Goal: Information Seeking & Learning: Learn about a topic

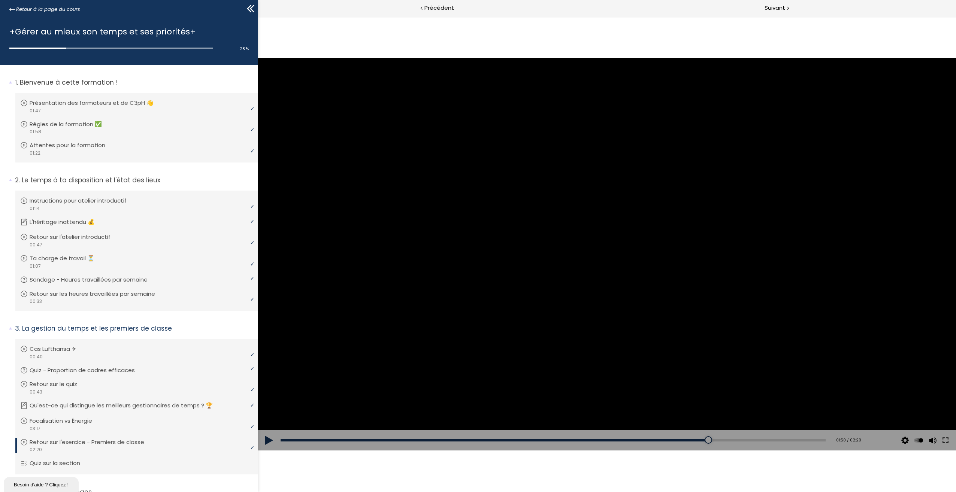
scroll to position [119, 0]
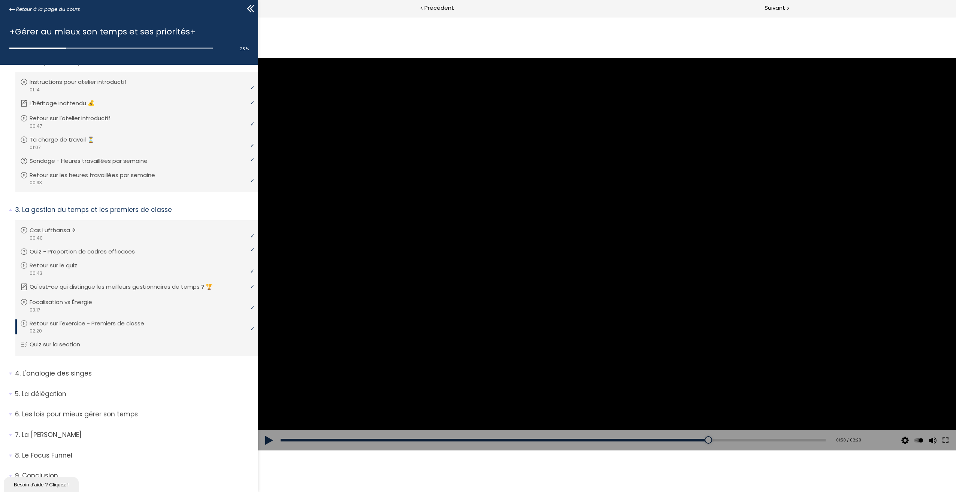
click at [590, 265] on div at bounding box center [607, 254] width 698 height 393
click at [606, 260] on div at bounding box center [607, 254] width 30 height 30
click at [591, 238] on div at bounding box center [607, 254] width 698 height 393
click at [458, 439] on div "00:46" at bounding box center [553, 440] width 545 height 3
click at [281, 439] on div "00:00" at bounding box center [553, 440] width 545 height 3
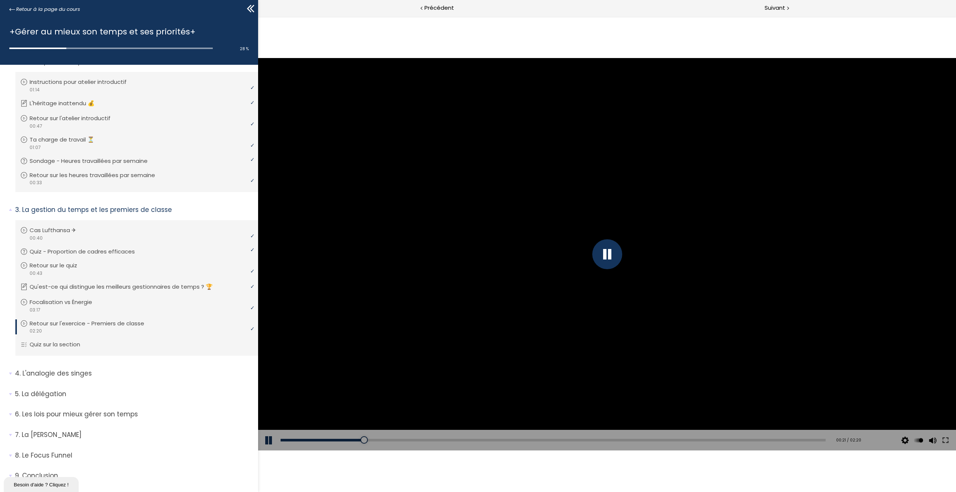
click at [602, 256] on div at bounding box center [607, 254] width 30 height 30
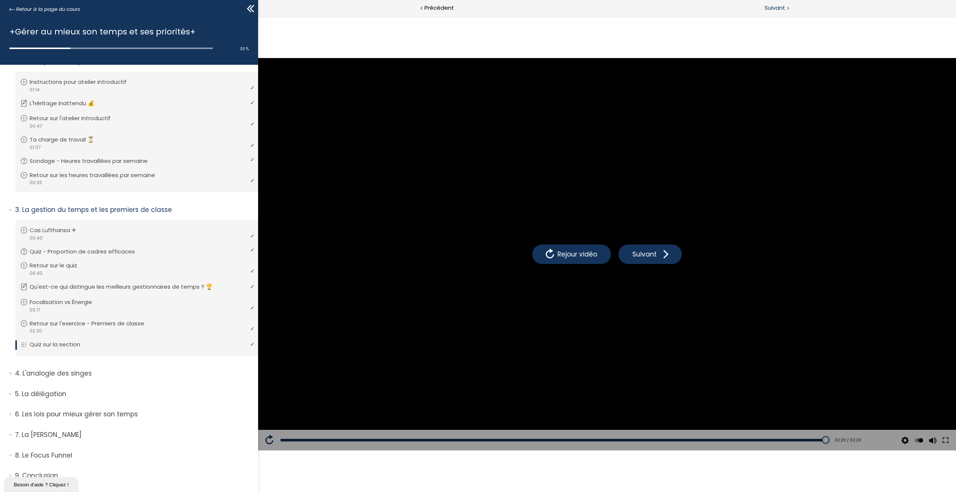
click at [779, 10] on span "Suivant" at bounding box center [775, 7] width 21 height 9
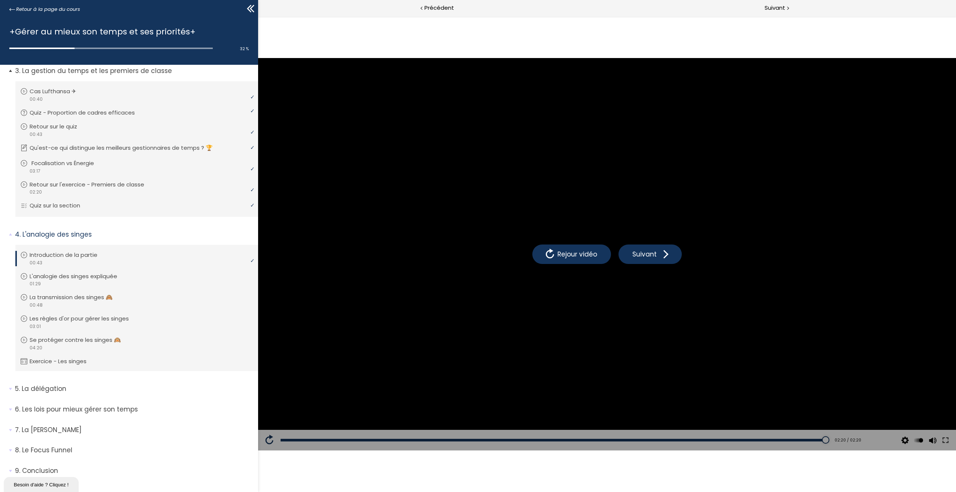
scroll to position [271, 0]
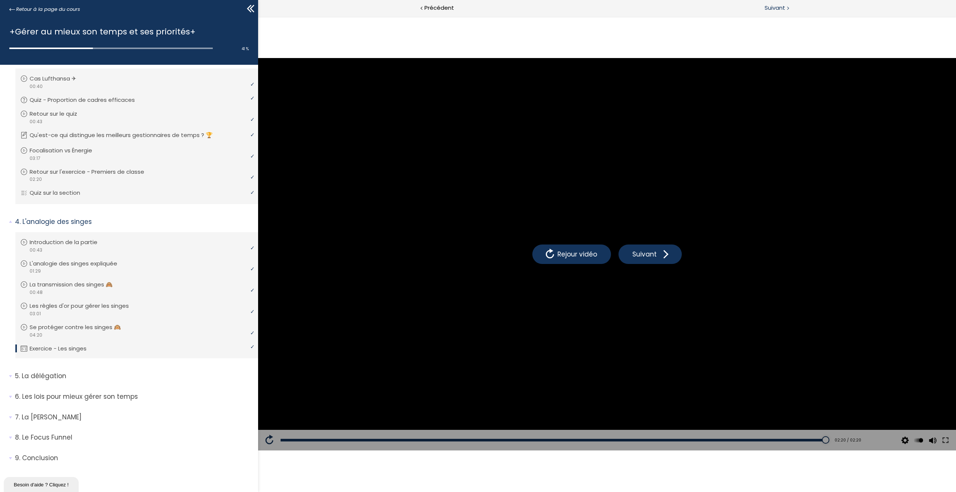
click at [776, 9] on span "Suivant" at bounding box center [775, 7] width 21 height 9
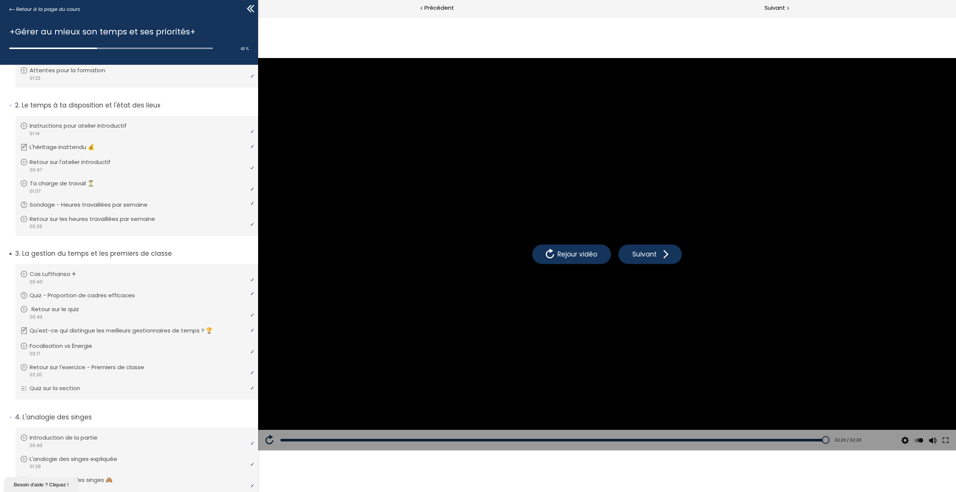
scroll to position [112, 0]
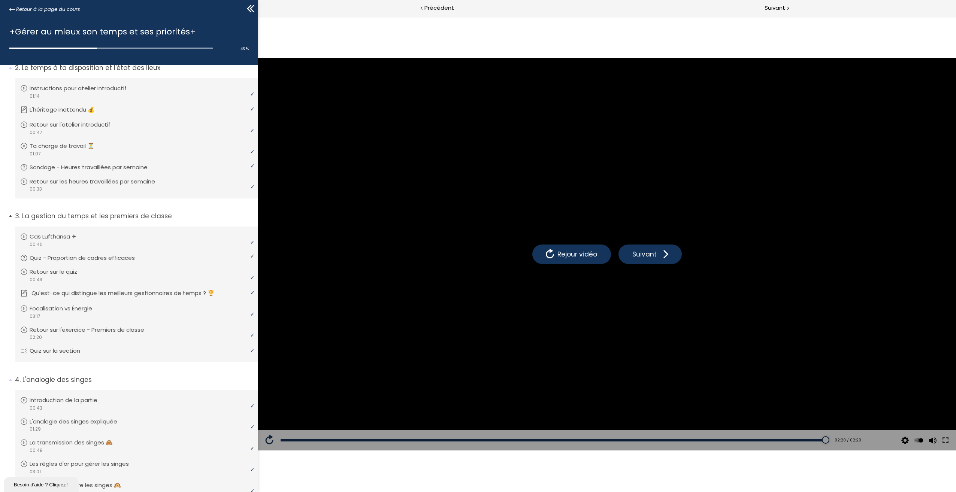
click at [133, 296] on p "Qu'est-ce qui distingue les meilleurs gestionnaires de temps ? 🏆" at bounding box center [128, 293] width 194 height 8
click at [135, 316] on div "video 03:17" at bounding box center [135, 316] width 231 height 7
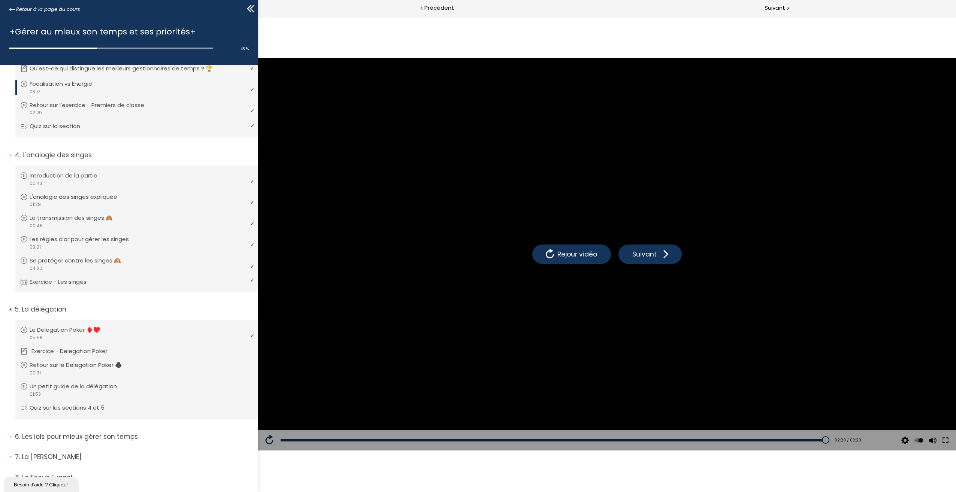
scroll to position [377, 0]
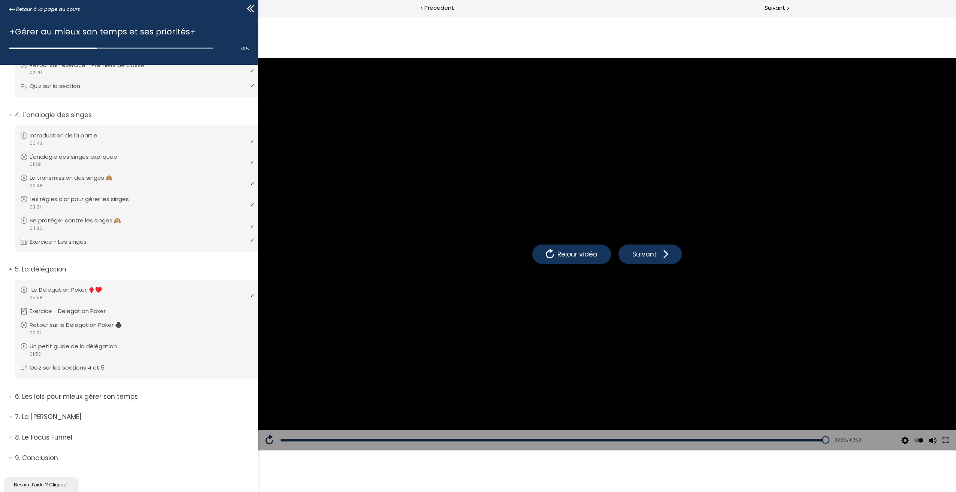
click at [159, 287] on link "Le Delegation Poker ♦️♥️" at bounding box center [135, 290] width 231 height 8
click at [781, 14] on div "Suivant" at bounding box center [781, 8] width 349 height 17
click at [193, 368] on link "Quiz sur les sections 4 et 5" at bounding box center [135, 368] width 231 height 8
click at [767, 3] on span "Suivant" at bounding box center [775, 7] width 21 height 9
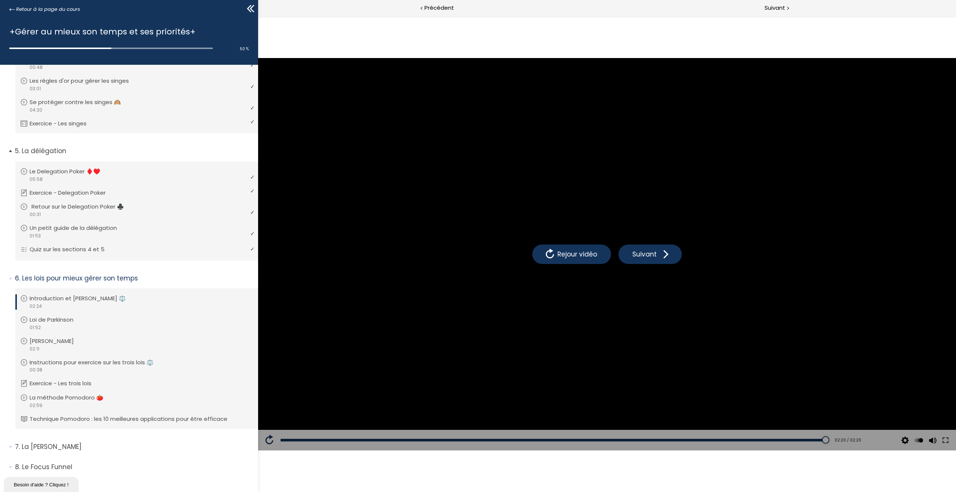
scroll to position [525, 0]
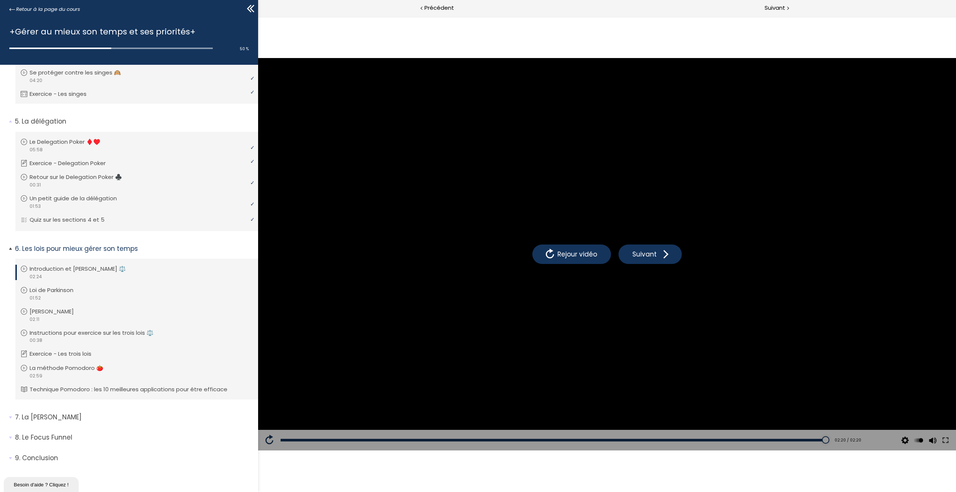
click at [132, 271] on link "Introduction et [PERSON_NAME] ⚖️" at bounding box center [135, 269] width 231 height 8
click at [109, 268] on p "Introduction et [PERSON_NAME] ⚖️" at bounding box center [84, 269] width 108 height 8
click at [93, 271] on p "Introduction et [PERSON_NAME] ⚖️" at bounding box center [84, 269] width 108 height 8
click at [27, 270] on circle at bounding box center [24, 269] width 6 height 6
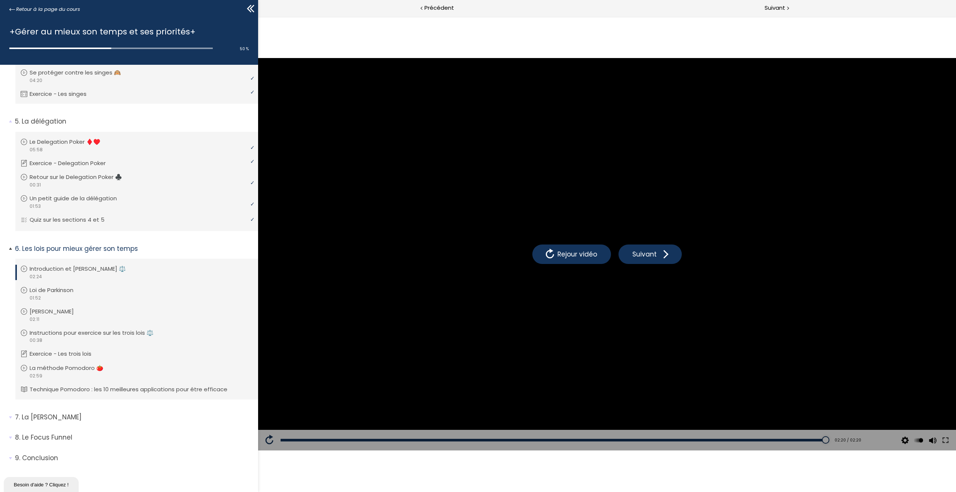
click at [27, 270] on circle at bounding box center [24, 269] width 6 height 6
click at [773, 11] on span "Suivant" at bounding box center [775, 7] width 21 height 9
click at [105, 295] on div "video 01:52" at bounding box center [135, 298] width 231 height 7
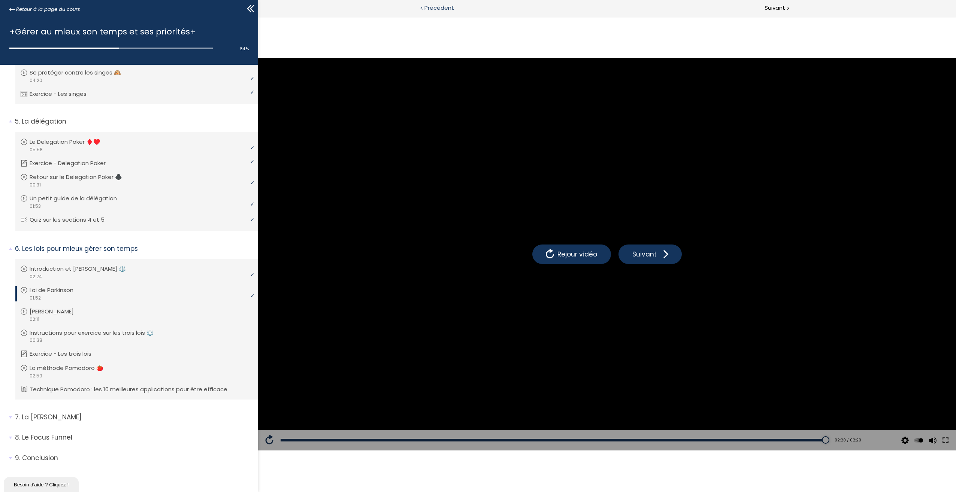
click at [434, 12] on span "Précédent" at bounding box center [440, 7] width 30 height 9
click at [72, 292] on p "Loi de Parkinson" at bounding box center [58, 290] width 55 height 8
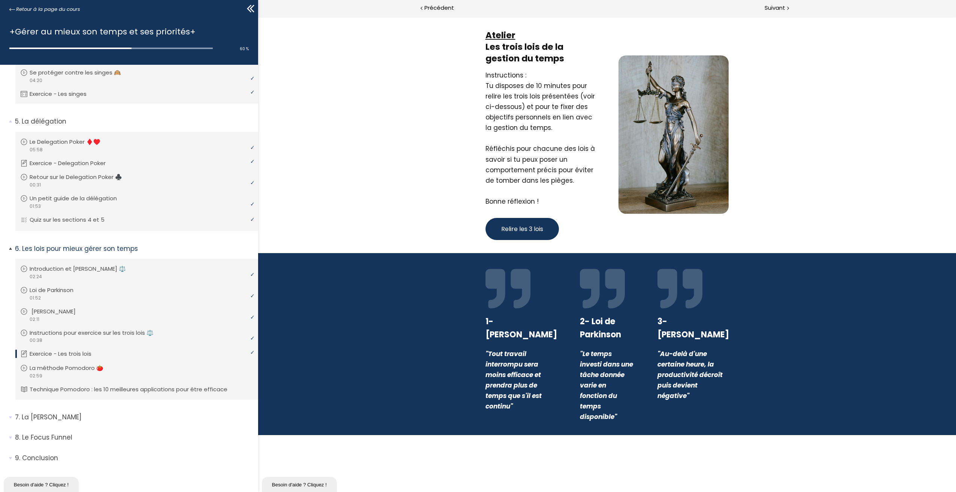
click at [159, 317] on div "video 02:11" at bounding box center [135, 319] width 231 height 7
click at [544, 226] on button "Relire les 3 lois" at bounding box center [522, 229] width 73 height 22
click at [781, 4] on span "Suivant" at bounding box center [775, 7] width 21 height 9
click at [782, 6] on span "Suivant" at bounding box center [775, 7] width 21 height 9
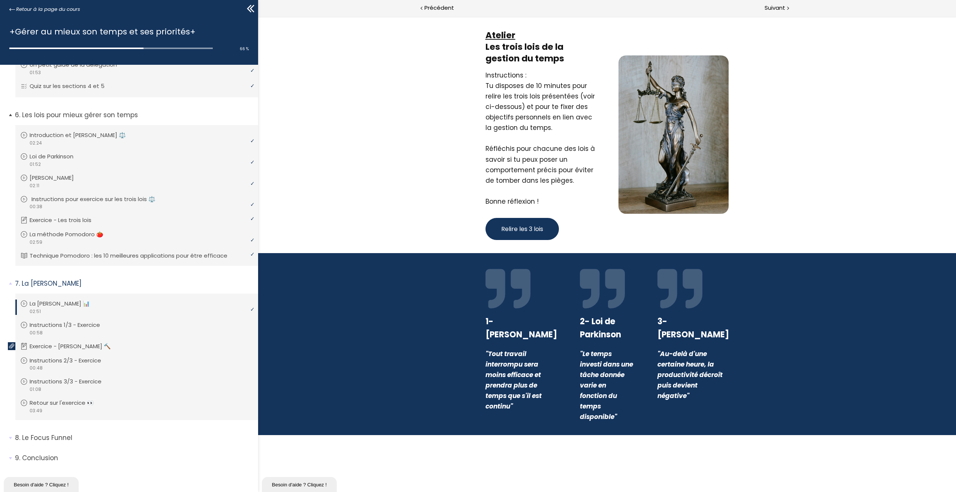
scroll to position [659, 0]
click at [777, 10] on span "Suivant" at bounding box center [775, 7] width 21 height 9
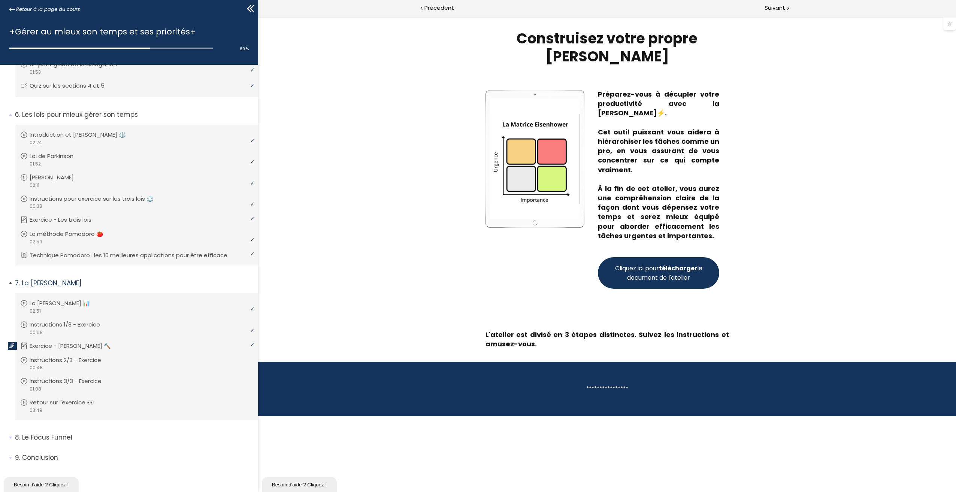
click at [146, 342] on link "Exercice - [PERSON_NAME] 🔨" at bounding box center [135, 346] width 231 height 8
click at [145, 344] on link "Exercice - [PERSON_NAME] 🔨" at bounding box center [135, 346] width 231 height 8
click at [160, 321] on link "Instructions 1/3 - Exercice" at bounding box center [135, 325] width 231 height 8
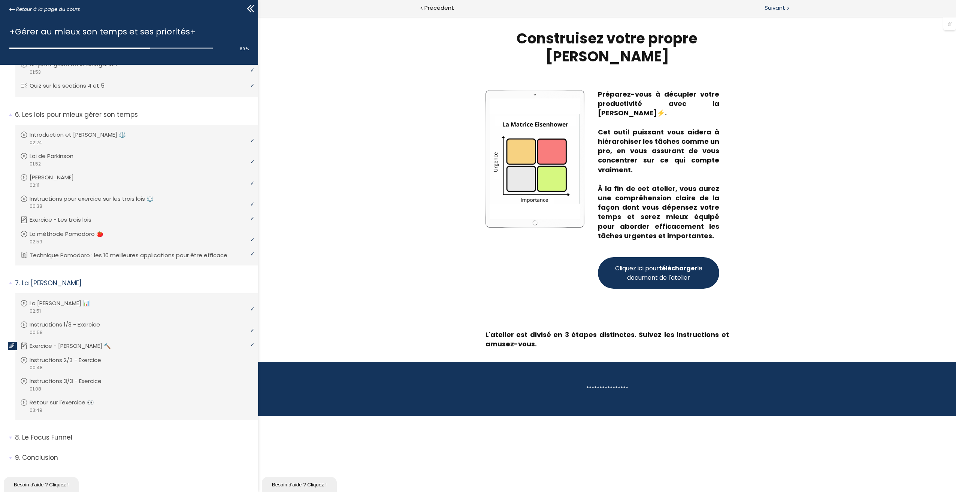
click at [779, 7] on span "Suivant" at bounding box center [775, 7] width 21 height 9
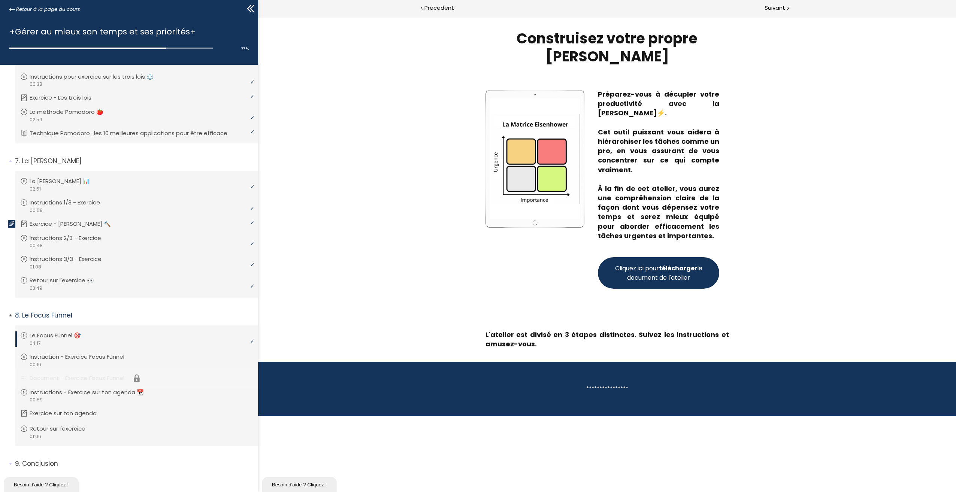
scroll to position [787, 0]
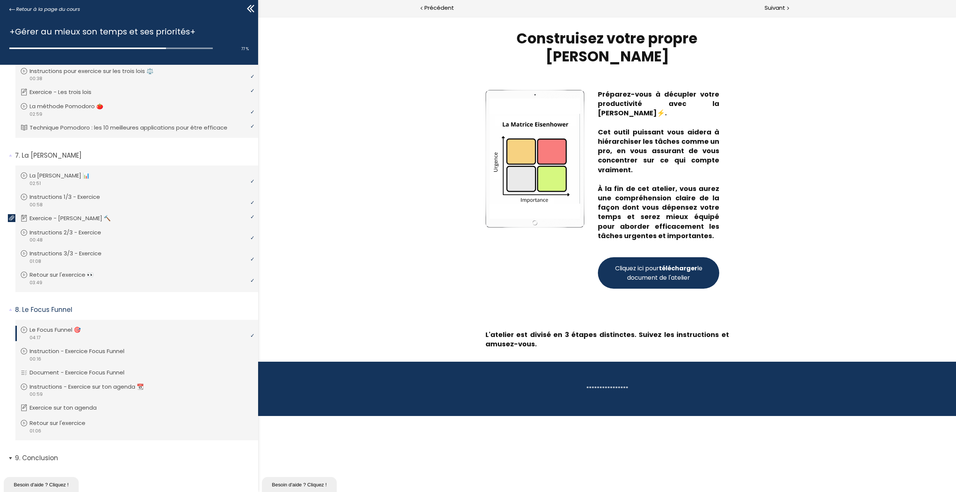
click at [11, 459] on span "9. Conclusion" at bounding box center [133, 461] width 249 height 15
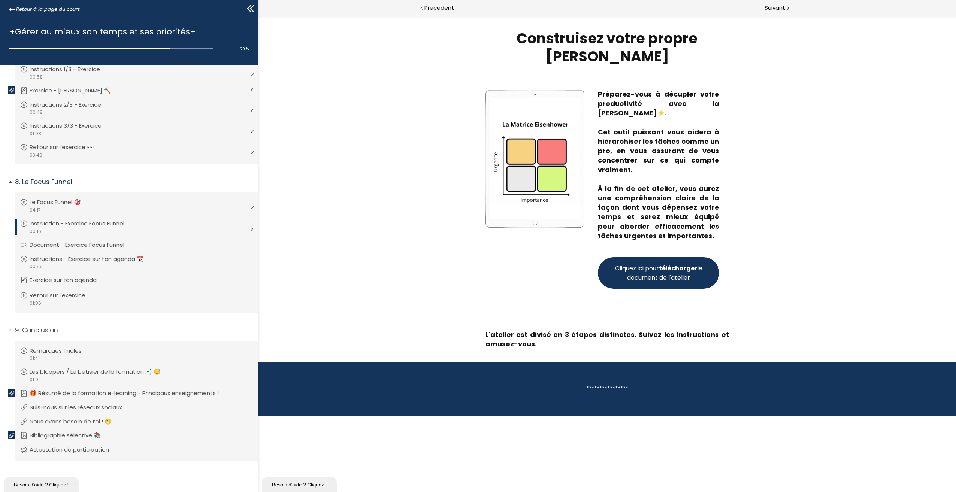
click at [147, 221] on link "Instruction - Exercice Focus Funnel" at bounding box center [135, 224] width 231 height 8
click at [155, 199] on link "Le Focus Funnel 🎯" at bounding box center [135, 202] width 231 height 8
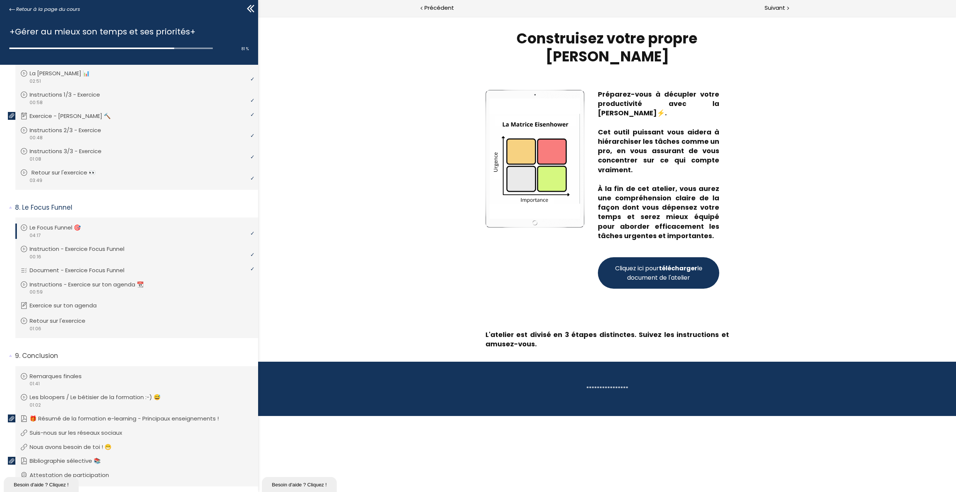
scroll to position [878, 0]
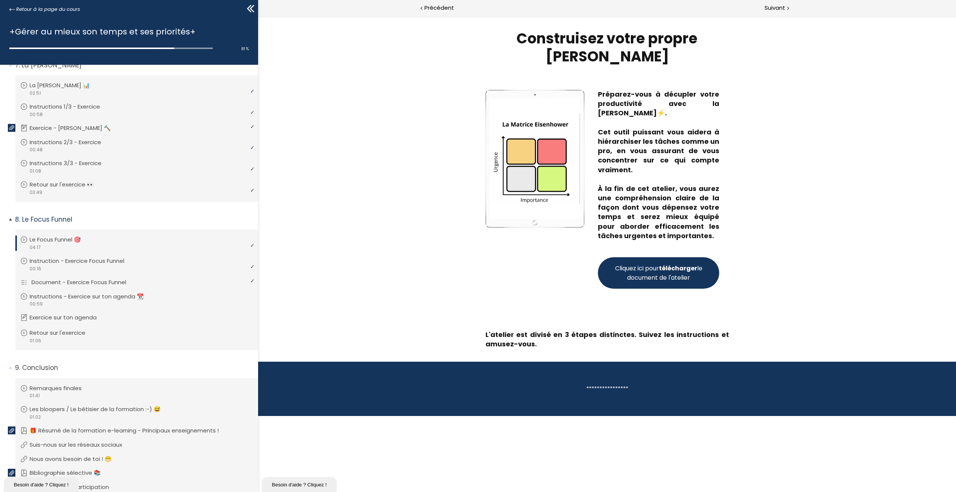
click at [154, 280] on link "Document - Exercice Focus Funnel" at bounding box center [135, 282] width 231 height 8
click at [136, 268] on div "video 00:16" at bounding box center [135, 268] width 231 height 7
click at [776, 8] on span "Suivant" at bounding box center [775, 7] width 21 height 9
click at [148, 296] on p "Instructions - Exercice sur ton agenda 📆" at bounding box center [94, 297] width 126 height 8
click at [773, 8] on span "Suivant" at bounding box center [775, 7] width 21 height 9
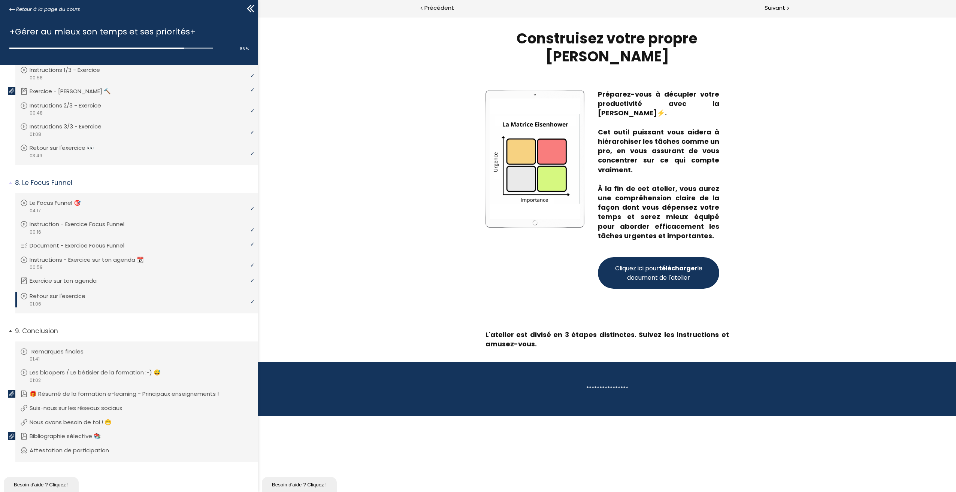
scroll to position [915, 0]
click at [774, 9] on span "Suivant" at bounding box center [775, 7] width 21 height 9
click at [173, 406] on link "Suis-nous sur les réseaux sociaux" at bounding box center [135, 408] width 231 height 8
click at [171, 416] on li "Vous devez avoir terminé l'unité (Nous avons besoin de toi ! 😁) pour pouvoir co…" at bounding box center [136, 422] width 243 height 20
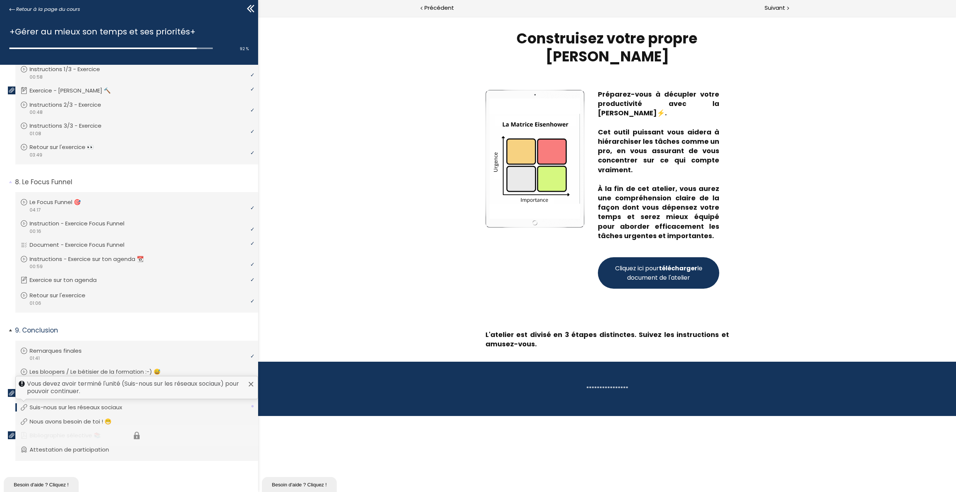
click at [166, 433] on li "Vous devez avoir terminé l'unité (Bibliographie sélective 📚) pour pouvoir conti…" at bounding box center [136, 436] width 243 height 20
click at [166, 427] on li "Vous devez avoir terminé l'unité (Bibliographie sélective 📚) pour pouvoir conti…" at bounding box center [136, 436] width 243 height 20
click at [140, 444] on li "Vous devez avoir terminé l'unité (Attestation de participation) pour pouvoir co…" at bounding box center [136, 450] width 243 height 21
click at [177, 434] on li "Vous devez avoir terminé l'unité (Bibliographie sélective 📚) pour pouvoir conti…" at bounding box center [136, 436] width 243 height 20
click at [123, 421] on p "Nous avons besoin de toi ! 😁" at bounding box center [76, 422] width 93 height 8
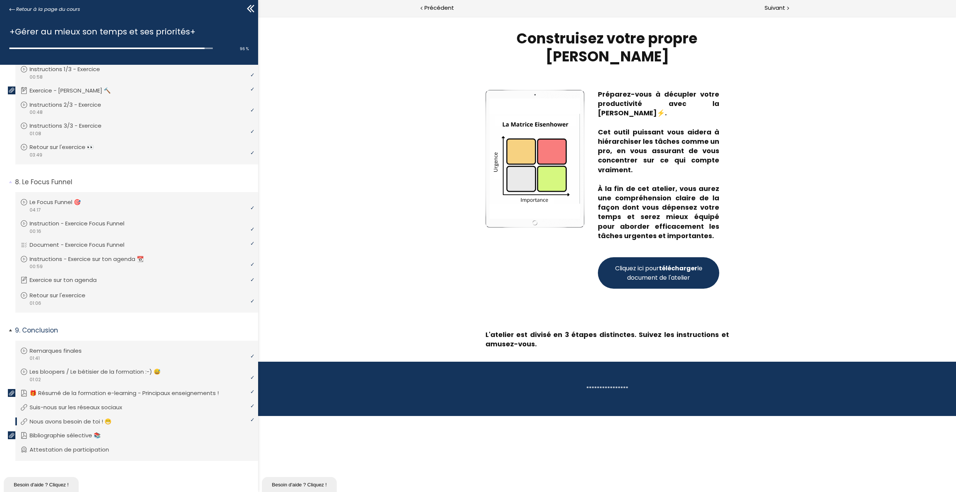
click at [74, 418] on p "Nous avons besoin de toi ! 😁" at bounding box center [76, 422] width 93 height 8
click at [71, 433] on p "Bibliographie sélective 📚" at bounding box center [72, 436] width 82 height 8
click at [772, 10] on span "Suivant" at bounding box center [775, 7] width 21 height 9
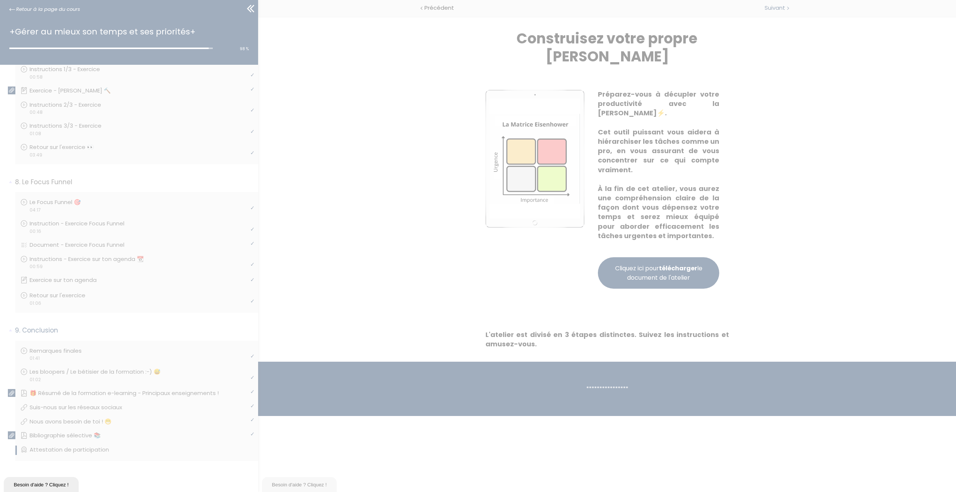
click at [772, 10] on div at bounding box center [478, 246] width 956 height 567
click at [422, 260] on button "OK" at bounding box center [425, 263] width 25 height 12
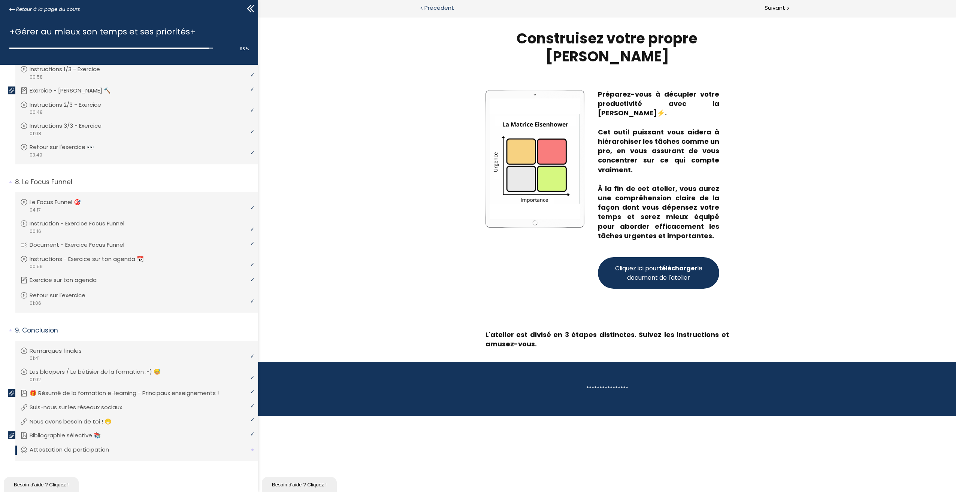
click at [251, 7] on icon at bounding box center [250, 8] width 11 height 11
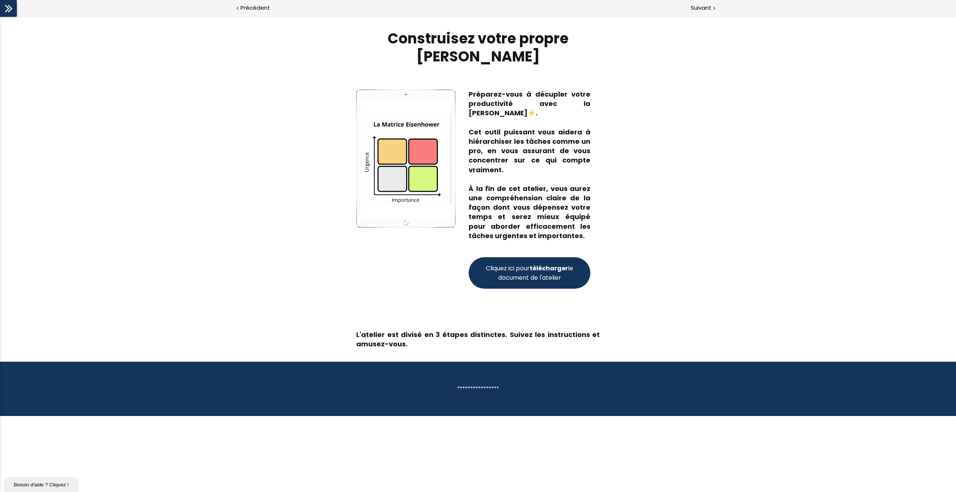
click at [7, 9] on icon at bounding box center [8, 8] width 11 height 11
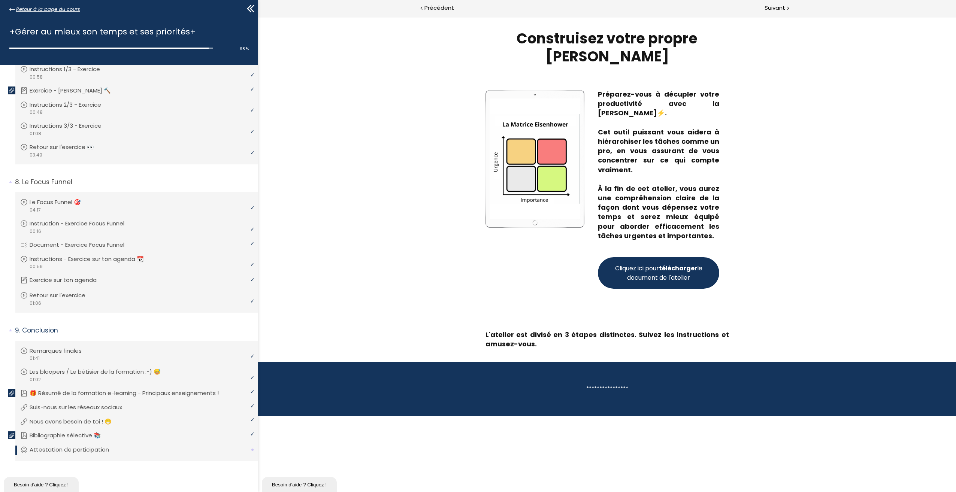
click at [41, 9] on span "Retour à la page du cours" at bounding box center [48, 9] width 64 height 8
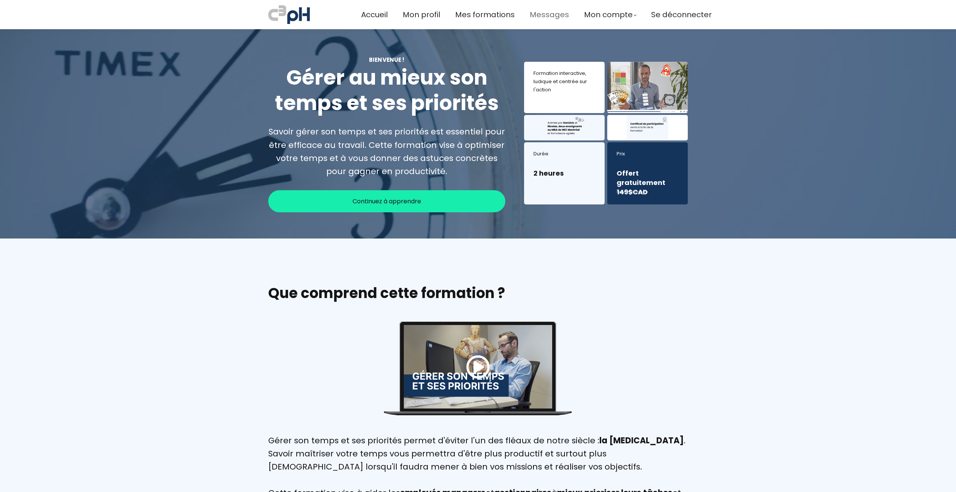
click at [590, 17] on span "Mon compte" at bounding box center [608, 15] width 49 height 12
click at [601, 14] on span "Mon compte" at bounding box center [608, 15] width 49 height 12
click at [410, 16] on span "Mon profil" at bounding box center [421, 15] width 37 height 12
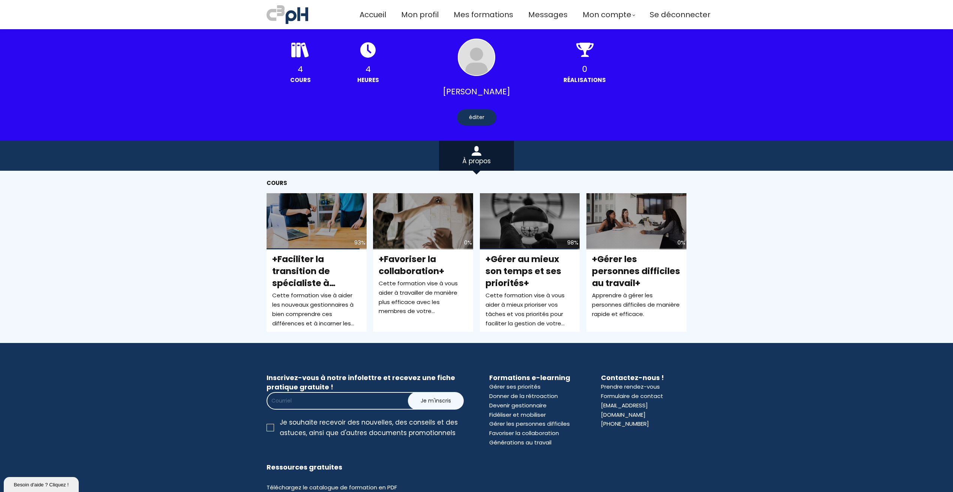
click at [747, 266] on div "Cours Pas de cours 93% +Faciliter la transition de spécialiste à gestionnaire+ …" at bounding box center [476, 257] width 953 height 172
